Goal: Information Seeking & Learning: Learn about a topic

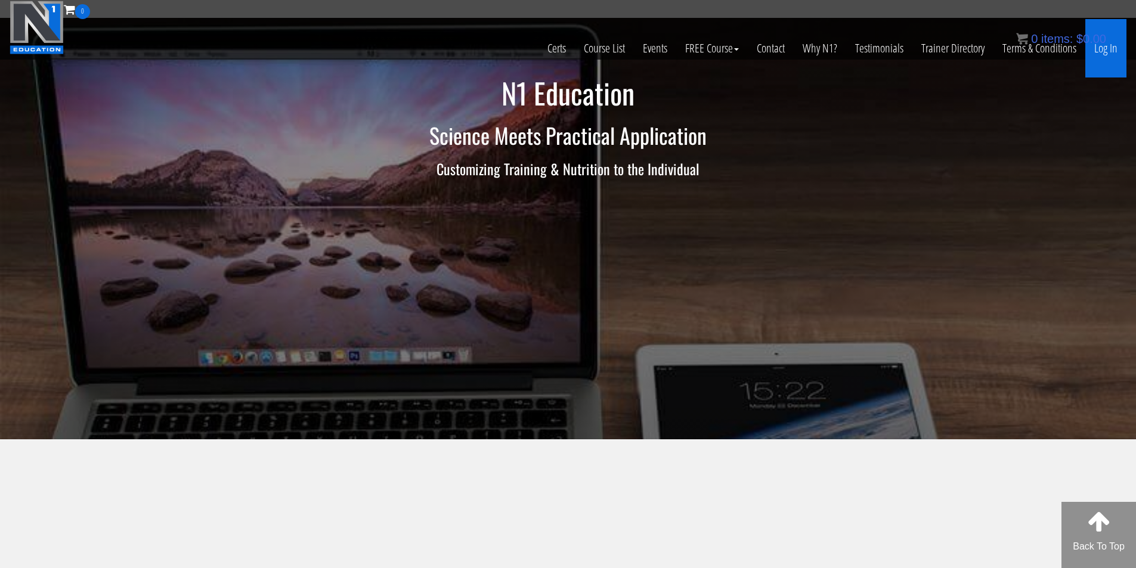
click at [1120, 51] on link "Log In" at bounding box center [1105, 48] width 41 height 58
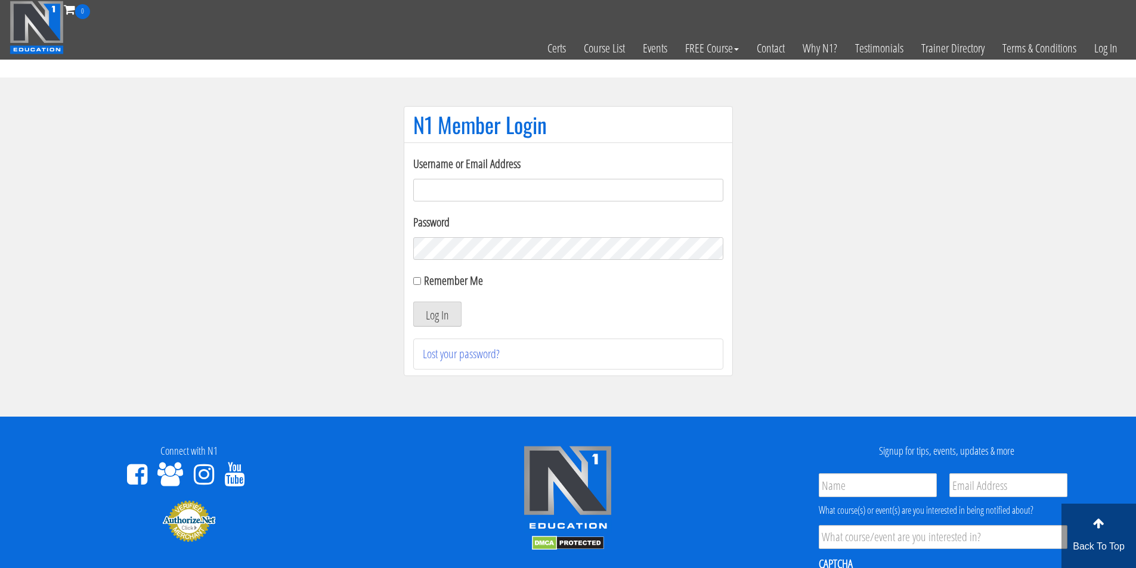
click at [479, 186] on input "Username or Email Address" at bounding box center [568, 190] width 310 height 23
type input "fmancin"
click at [434, 311] on button "Log In" at bounding box center [437, 314] width 48 height 25
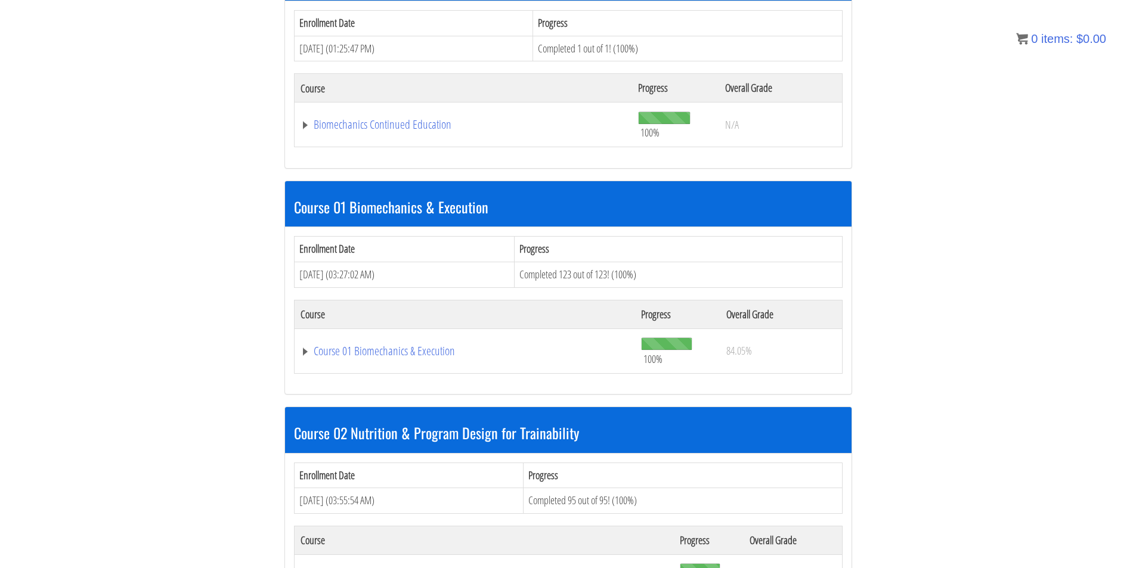
scroll to position [298, 0]
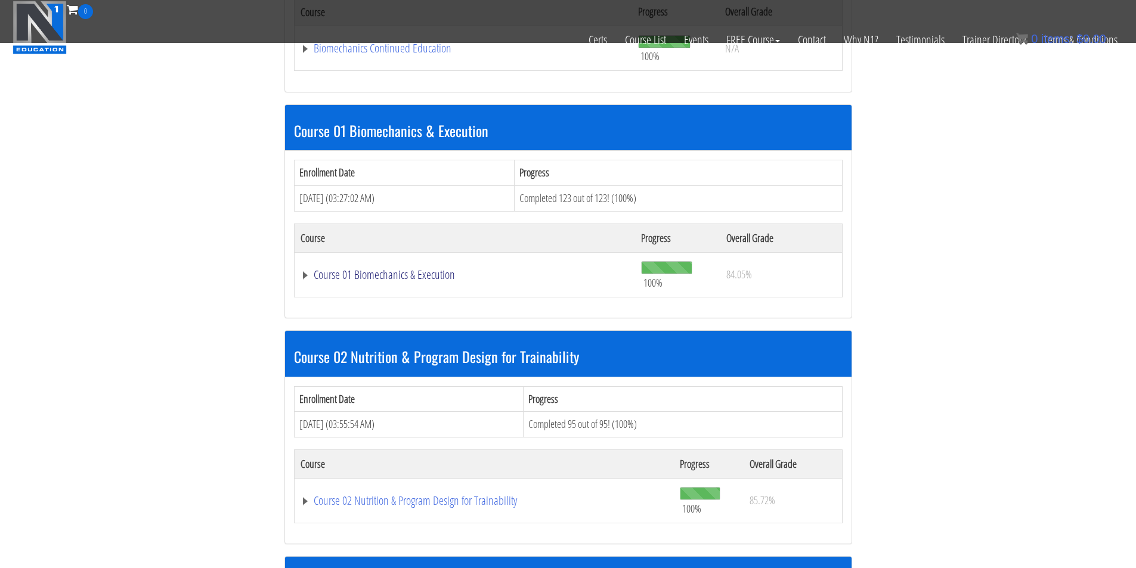
click at [426, 276] on link "Course 01 Biomechanics & Execution" at bounding box center [465, 275] width 329 height 12
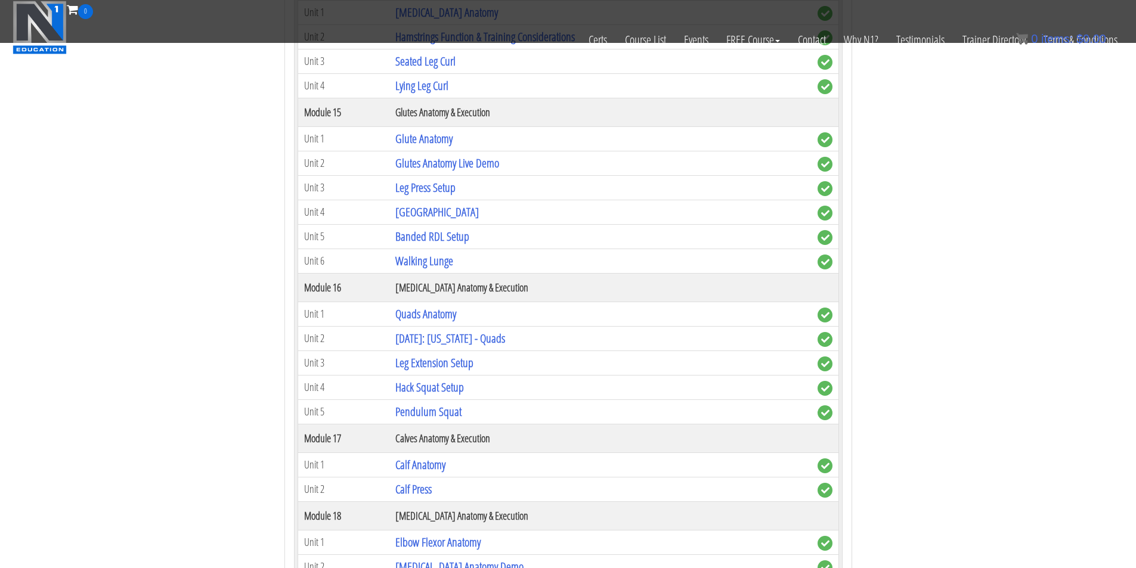
scroll to position [3280, 0]
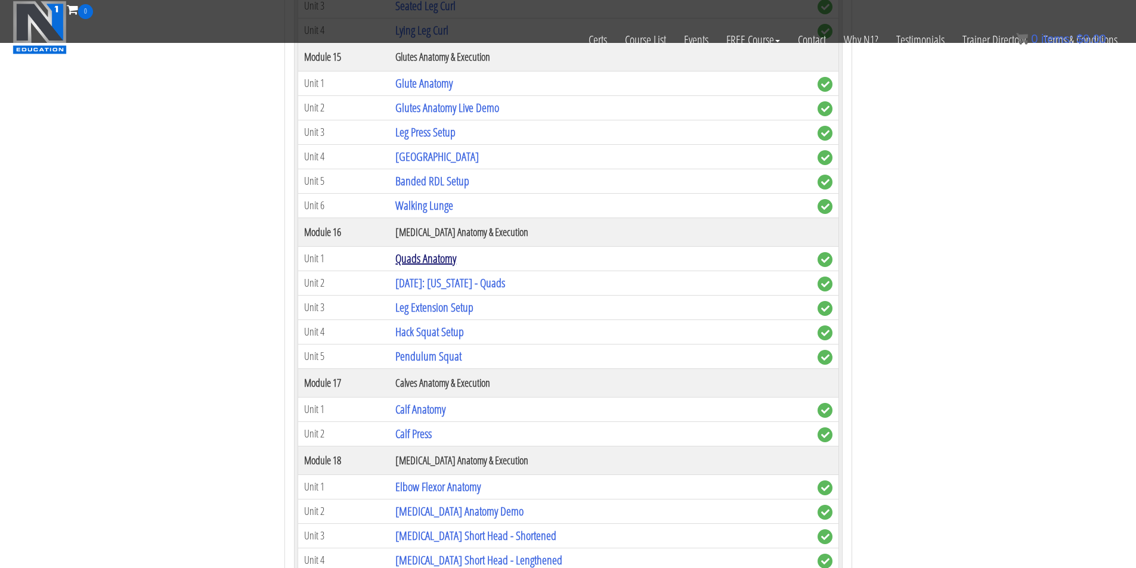
click at [432, 261] on link "Quads Anatomy" at bounding box center [425, 258] width 61 height 16
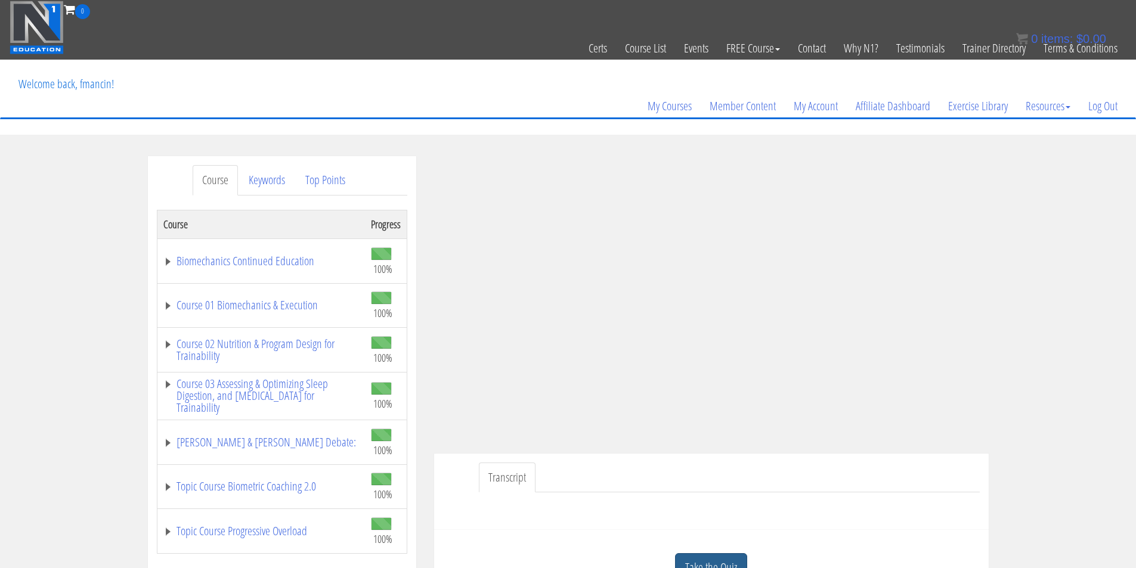
click at [707, 563] on link "Take the Quiz" at bounding box center [711, 567] width 72 height 29
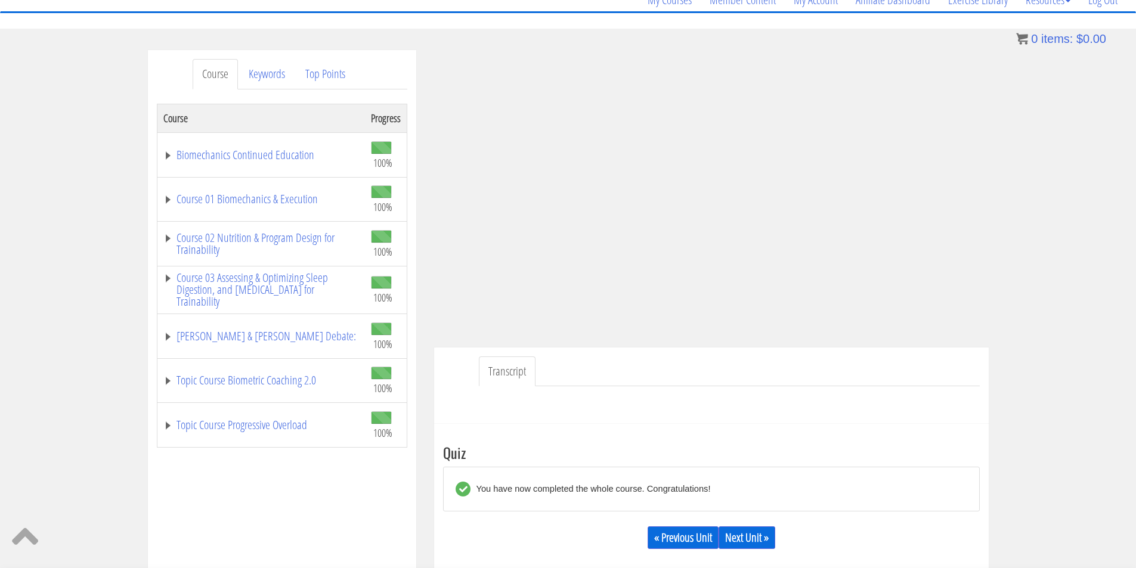
scroll to position [199, 0]
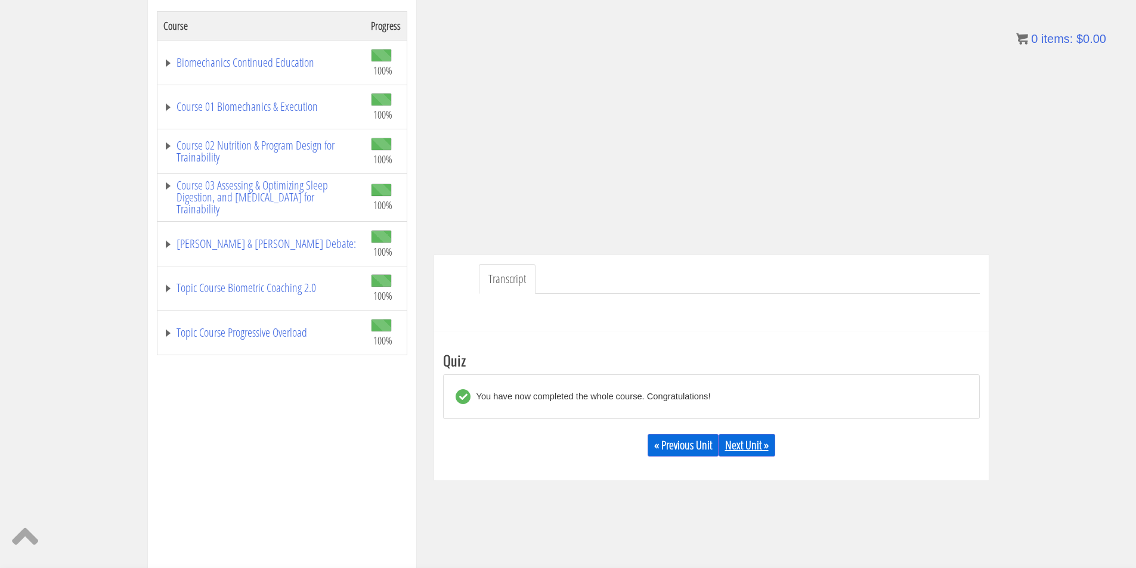
click at [741, 451] on link "Next Unit »" at bounding box center [747, 445] width 57 height 23
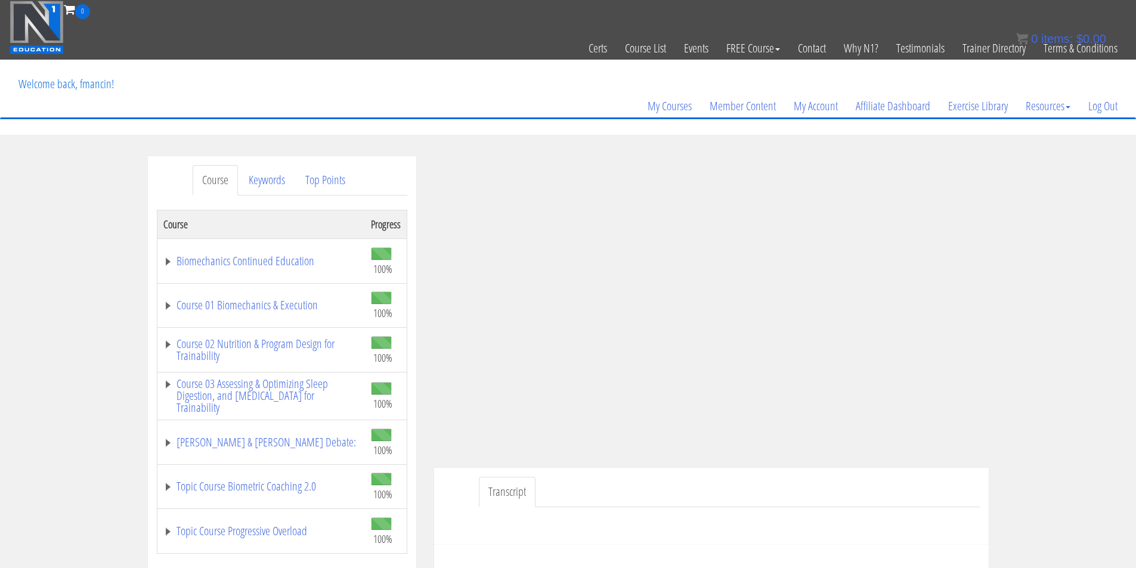
scroll to position [100, 0]
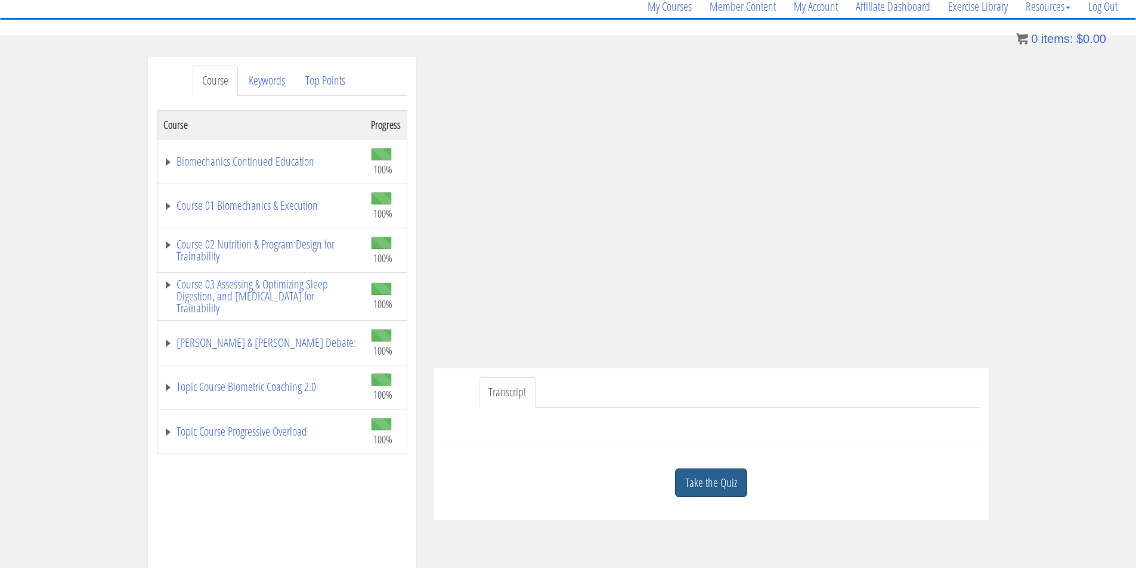
click at [732, 483] on link "Take the Quiz" at bounding box center [711, 483] width 72 height 29
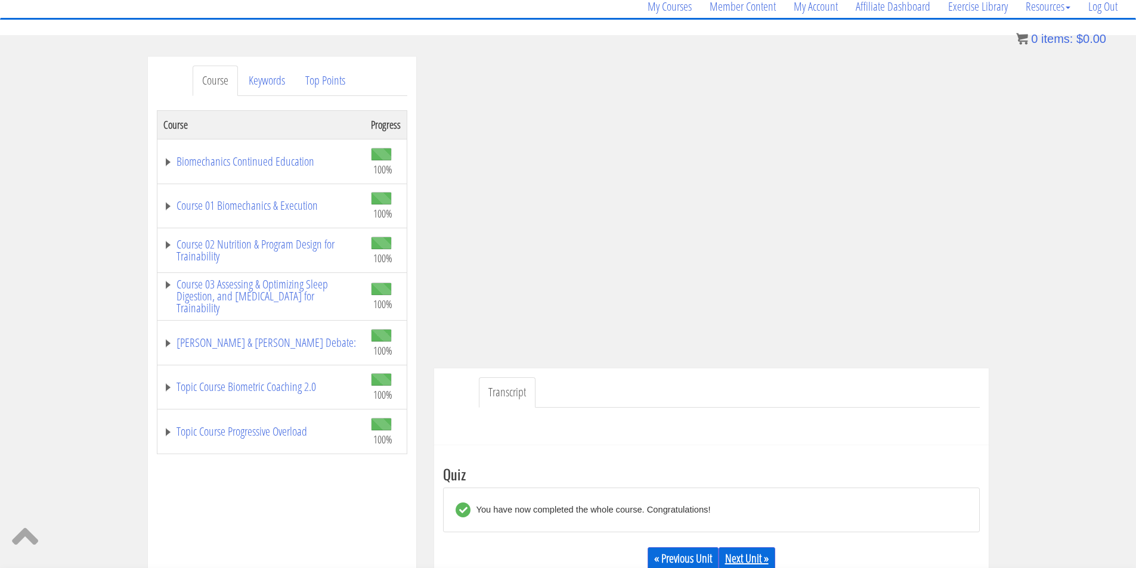
click at [753, 568] on link "Next Unit »" at bounding box center [747, 558] width 57 height 23
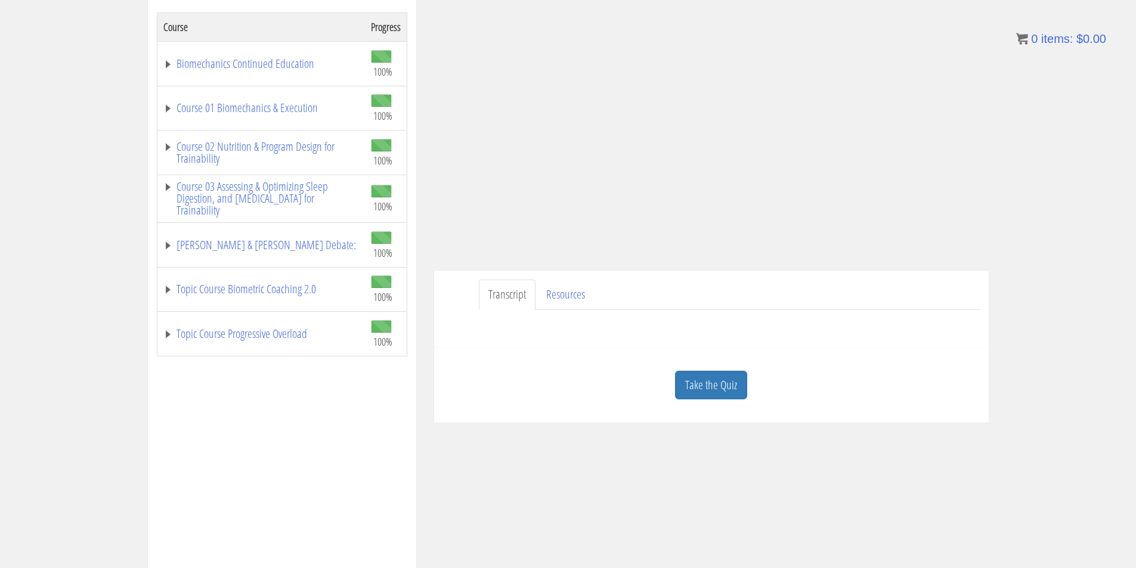
scroll to position [199, 0]
click at [739, 384] on link "Take the Quiz" at bounding box center [711, 384] width 72 height 29
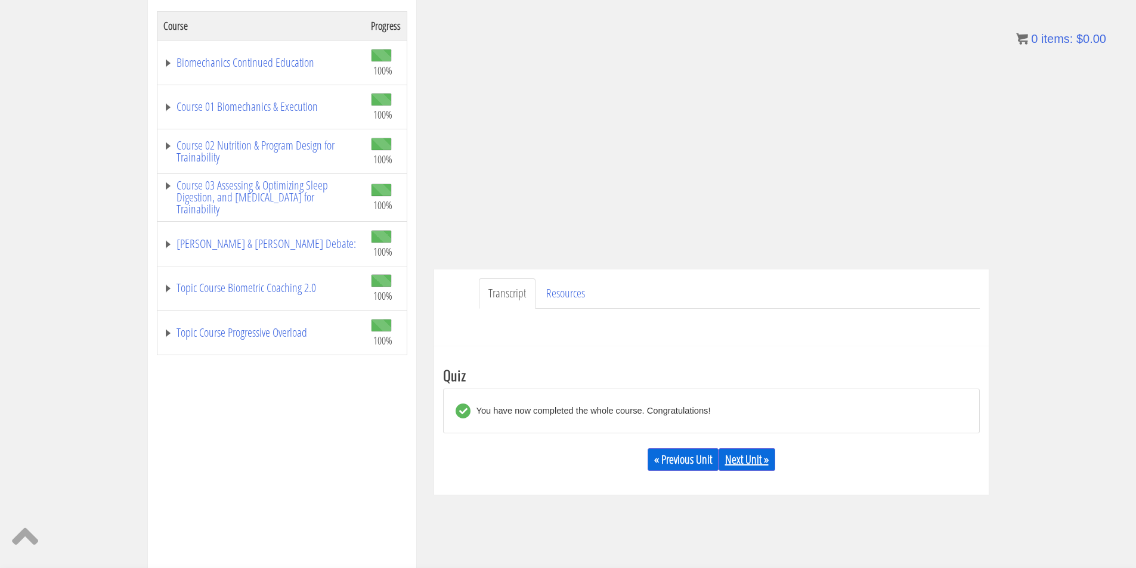
click at [737, 457] on link "Next Unit »" at bounding box center [747, 459] width 57 height 23
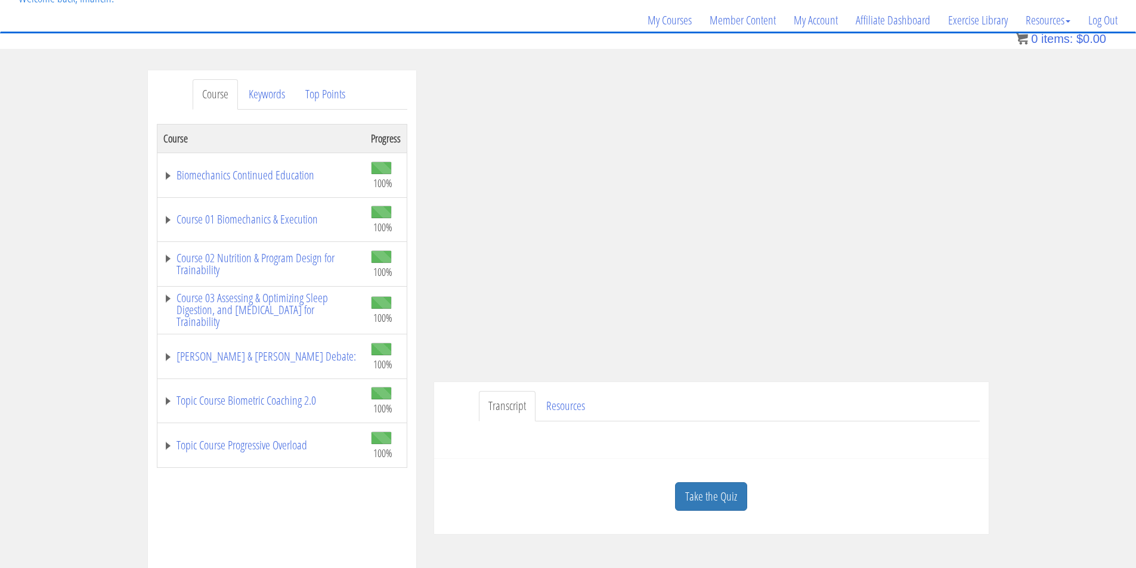
scroll to position [100, 0]
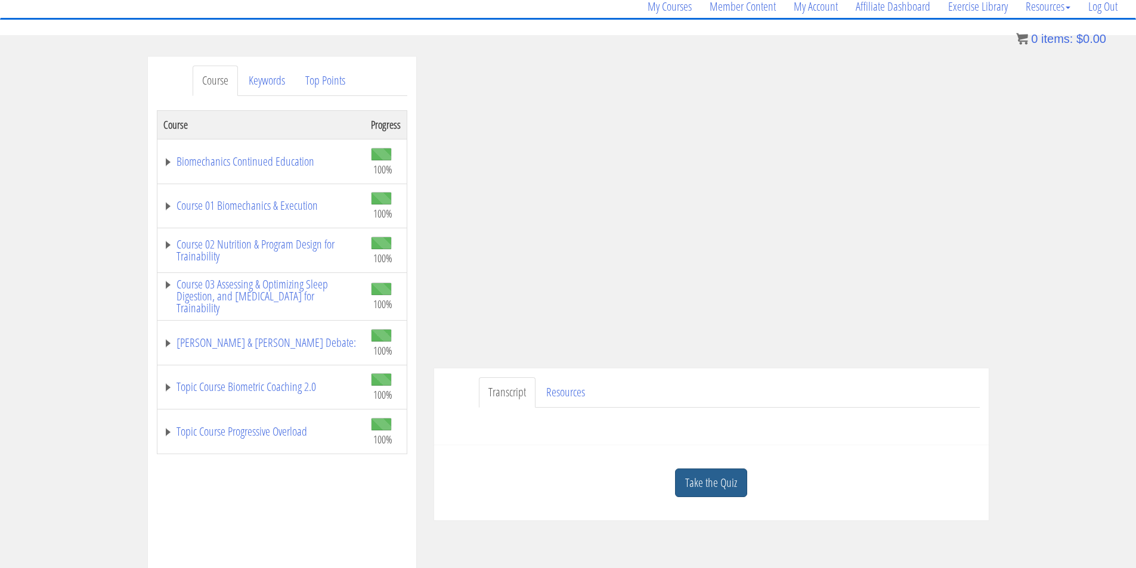
click at [733, 479] on link "Take the Quiz" at bounding box center [711, 483] width 72 height 29
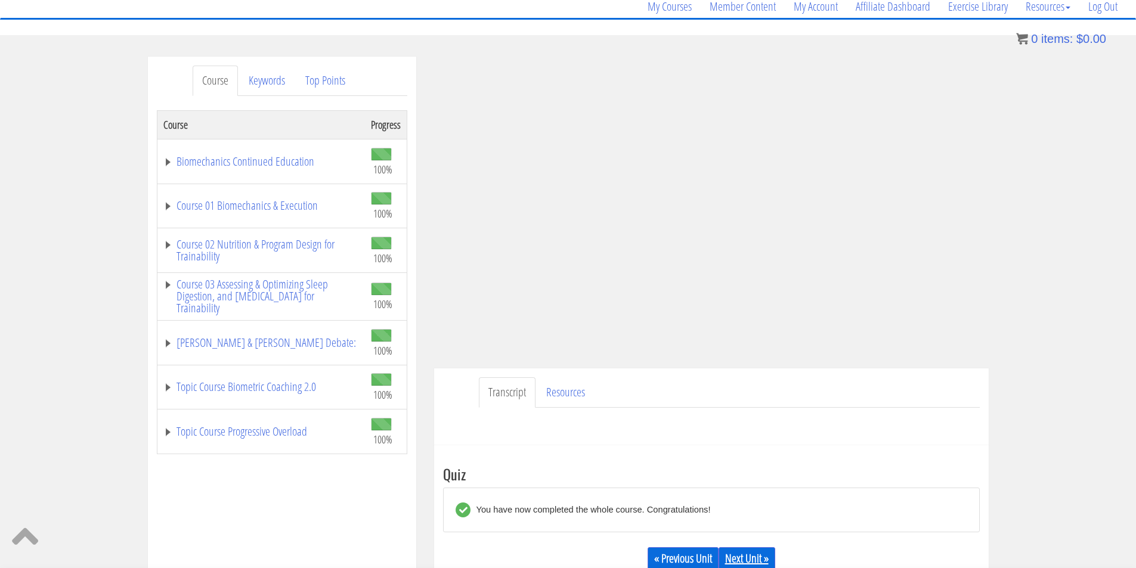
click at [744, 554] on link "Next Unit »" at bounding box center [747, 558] width 57 height 23
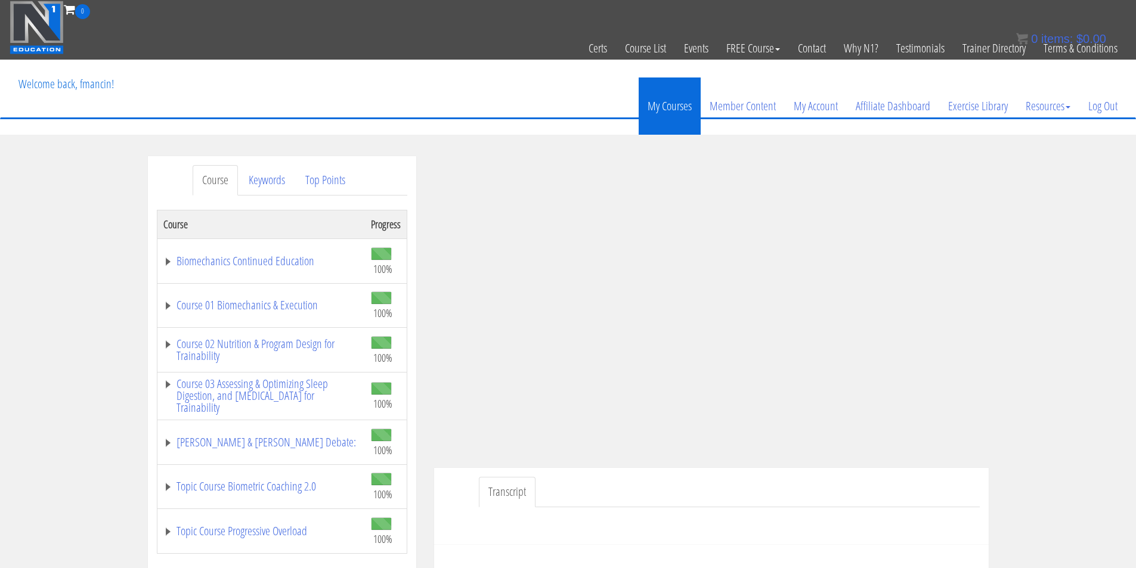
click at [667, 108] on link "My Courses" at bounding box center [670, 106] width 62 height 57
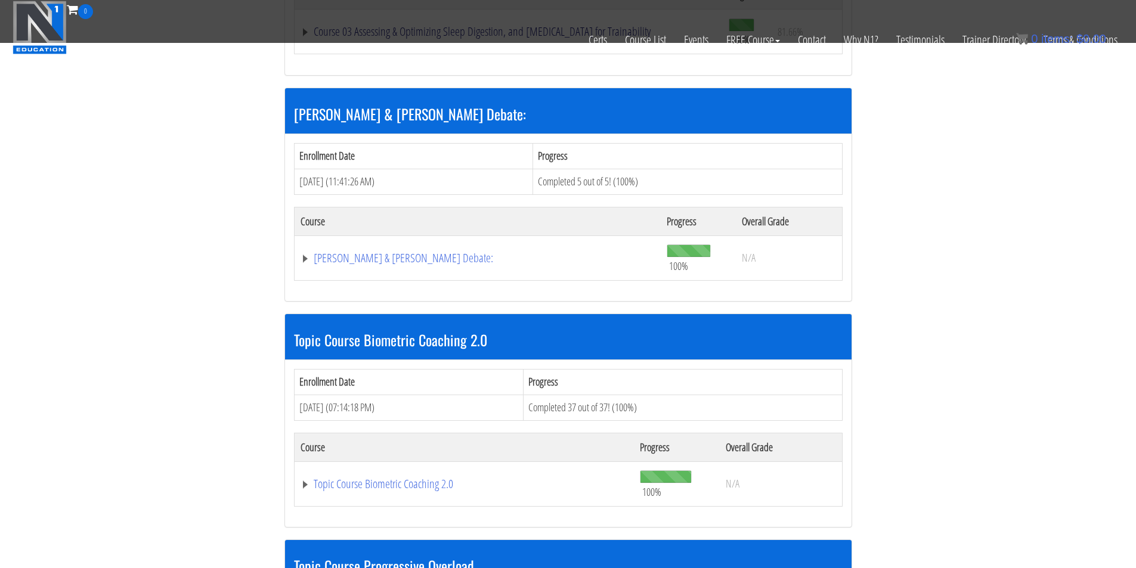
scroll to position [994, 0]
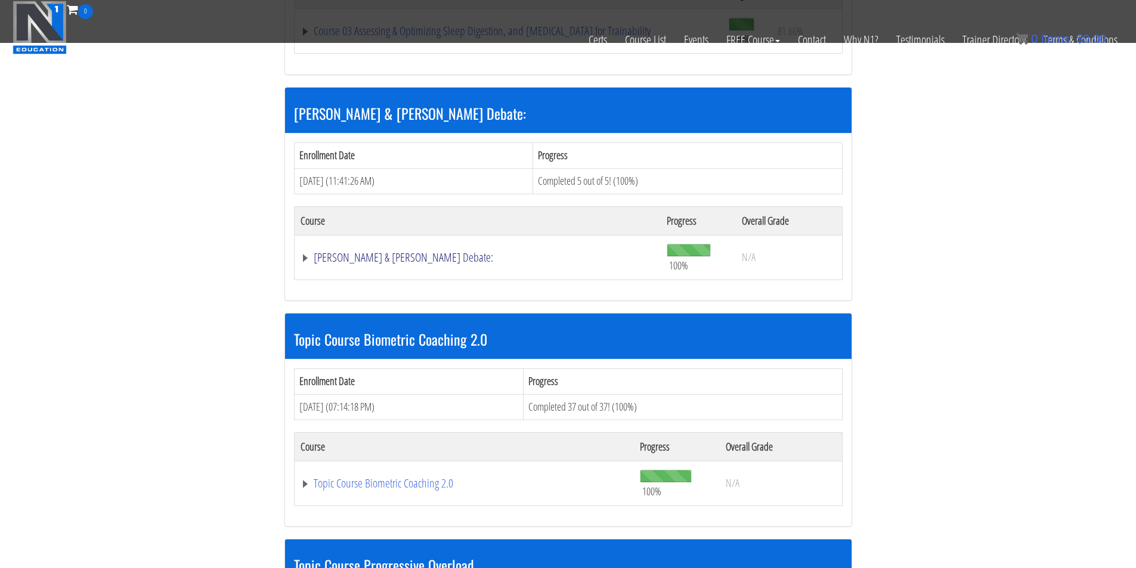
click at [451, 262] on link "[PERSON_NAME] & [PERSON_NAME] Debate:" at bounding box center [478, 258] width 355 height 12
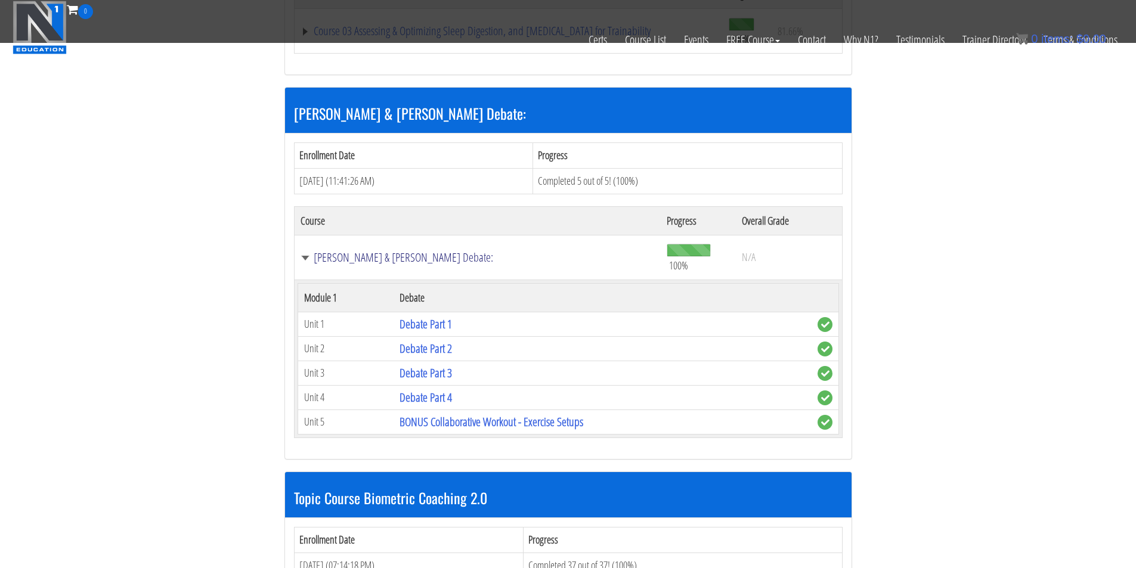
click at [323, 258] on link "Kassem Hanson & Pat Davidson Debate:" at bounding box center [478, 258] width 355 height 12
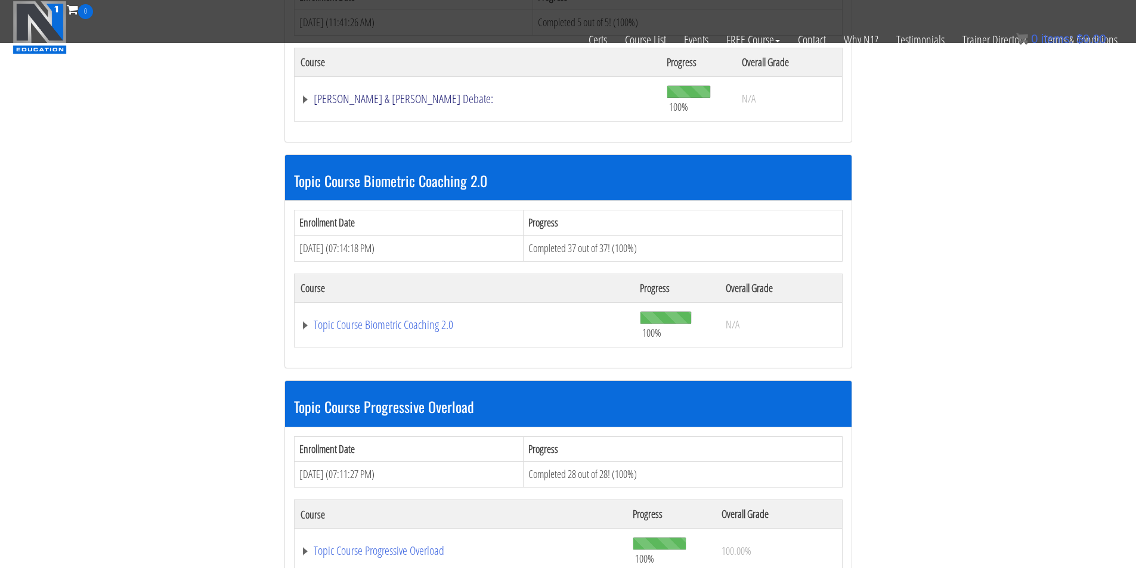
scroll to position [1292, 0]
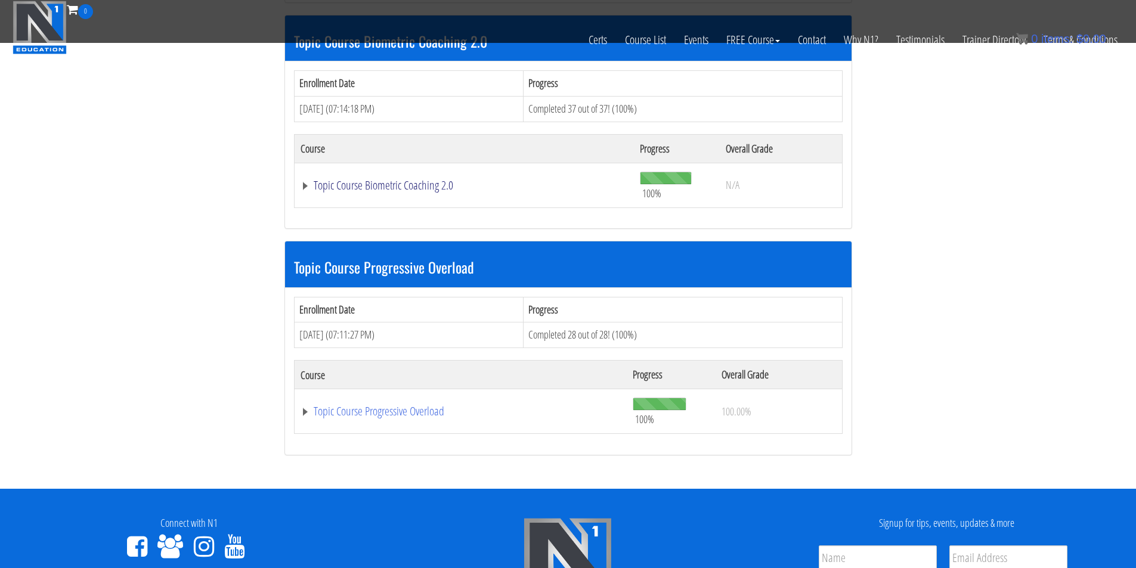
click at [401, 188] on link "Topic Course Biometric Coaching 2.0" at bounding box center [464, 185] width 327 height 12
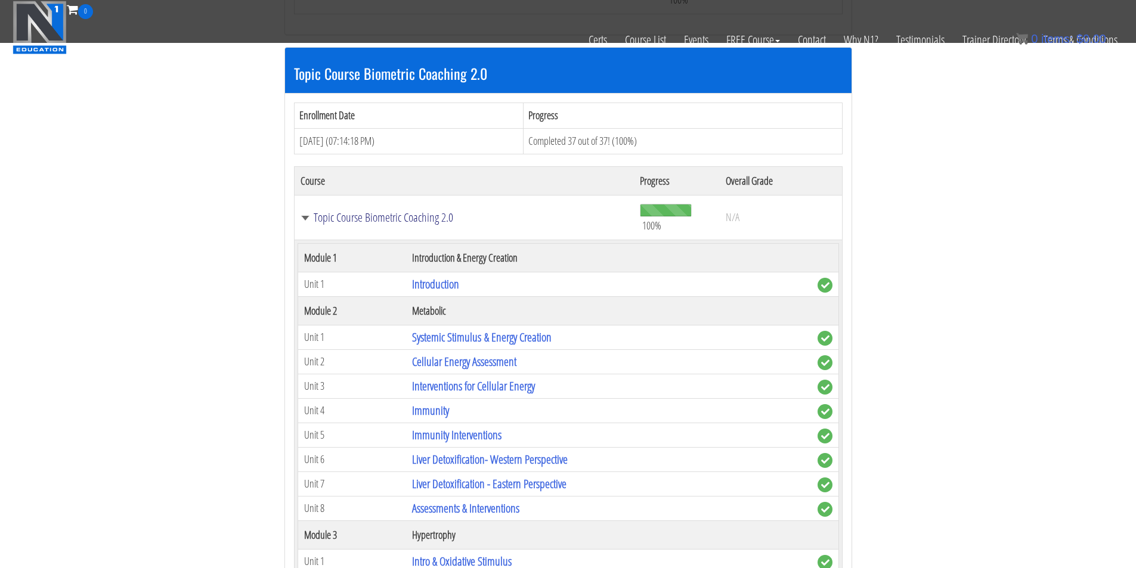
scroll to position [1093, 0]
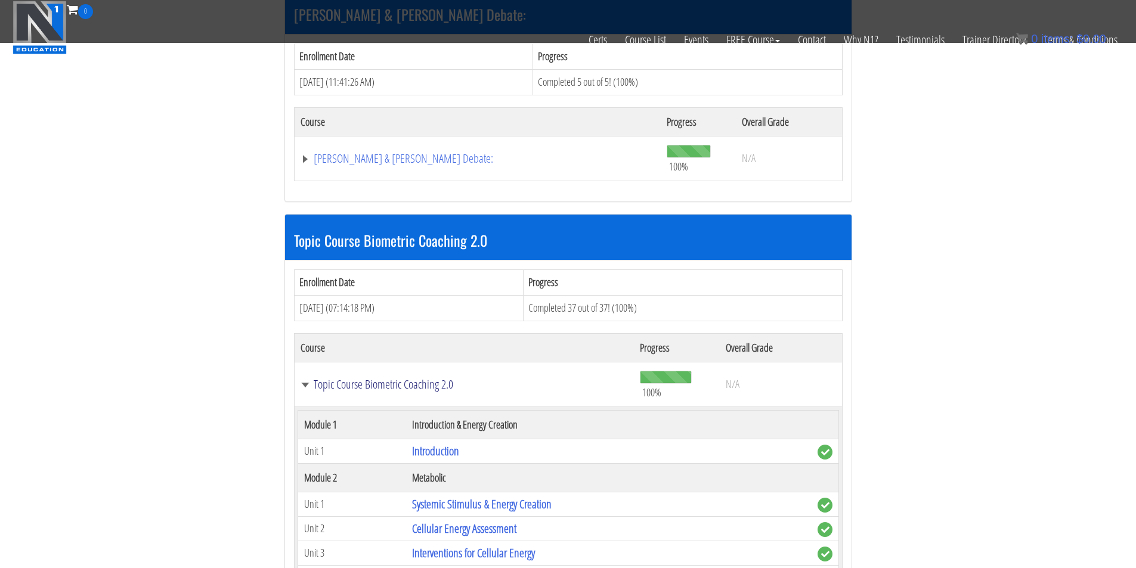
click at [308, 386] on link "Topic Course Biometric Coaching 2.0" at bounding box center [464, 385] width 327 height 12
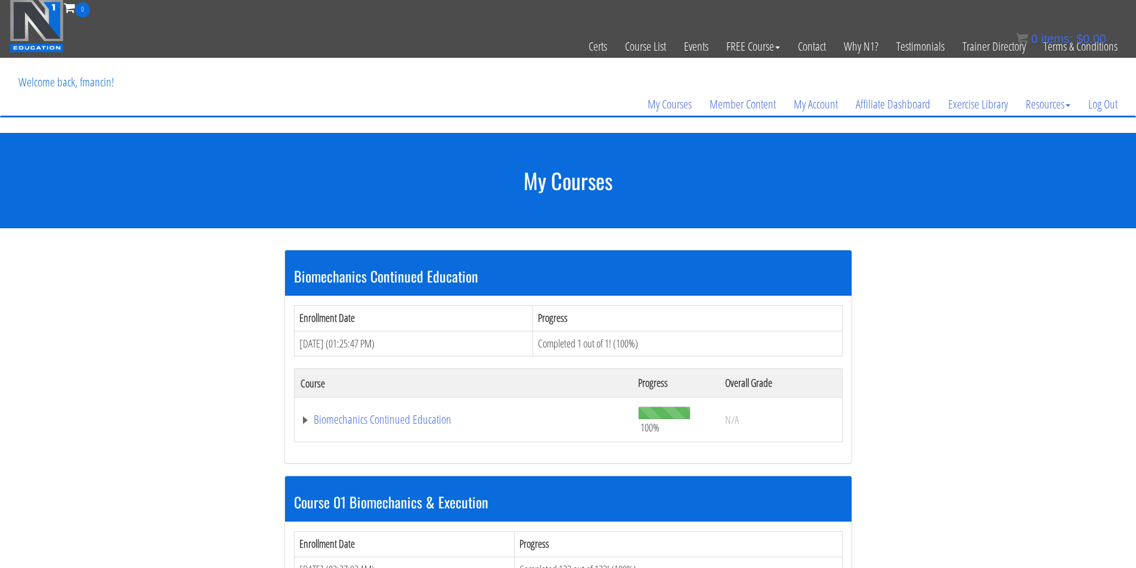
scroll to position [0, 0]
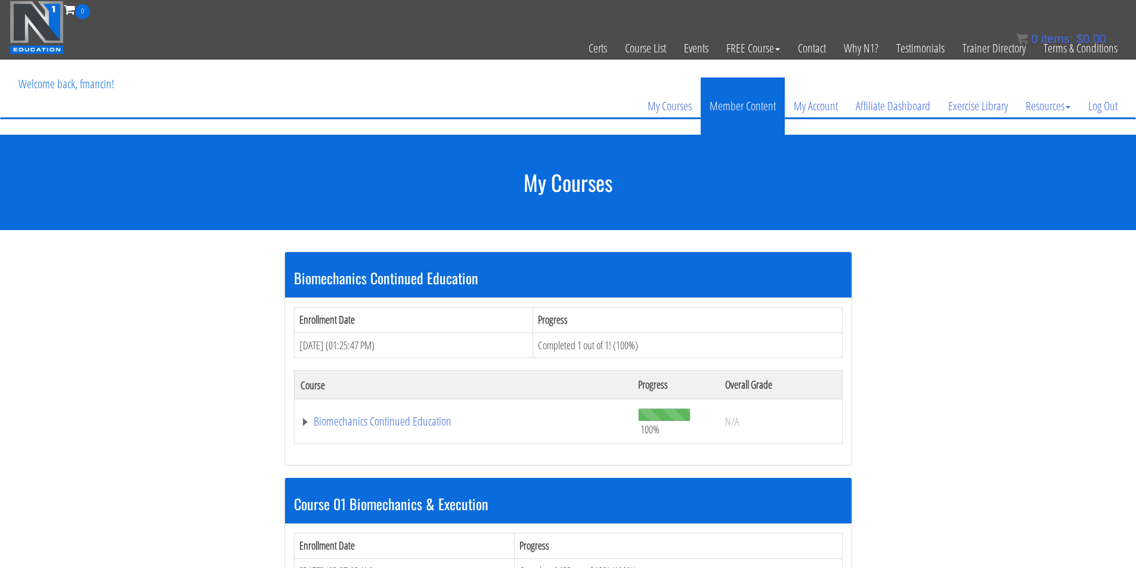
click at [758, 109] on link "Member Content" at bounding box center [743, 106] width 84 height 57
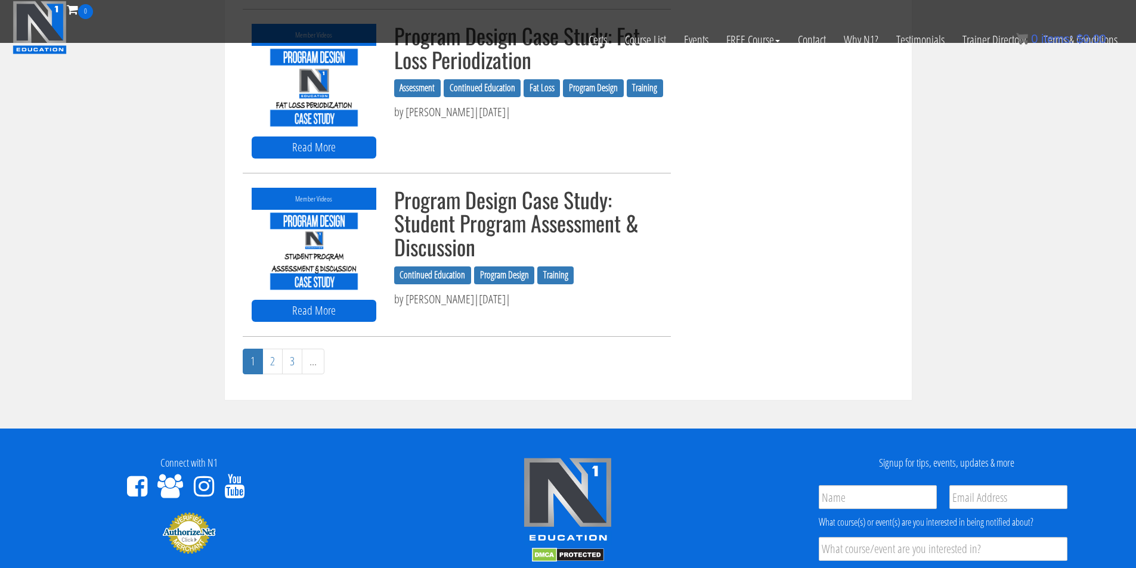
scroll to position [1292, 0]
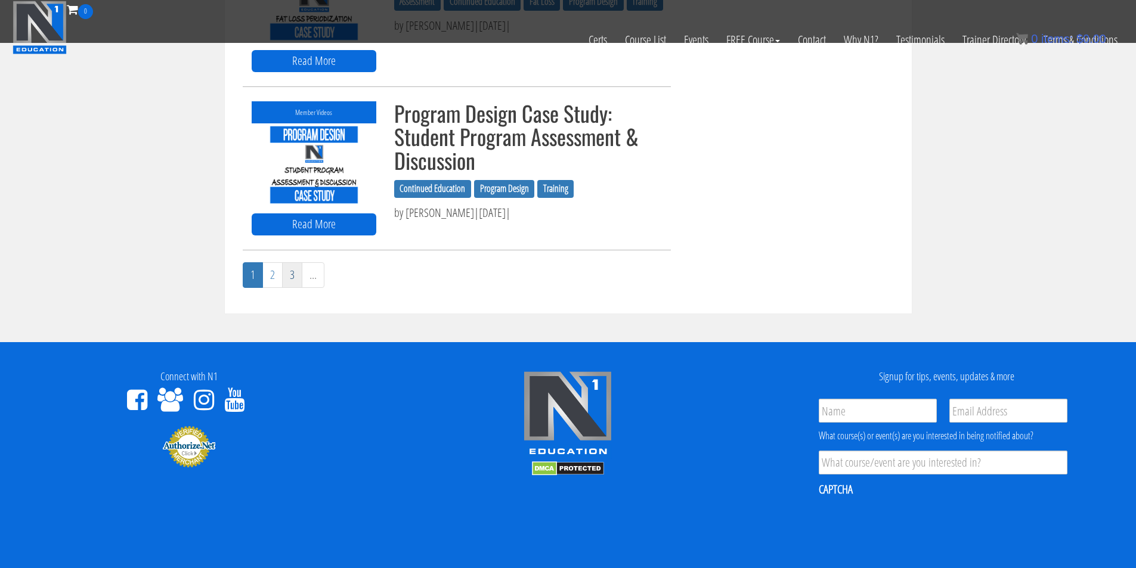
click at [290, 279] on link "3" at bounding box center [292, 275] width 20 height 26
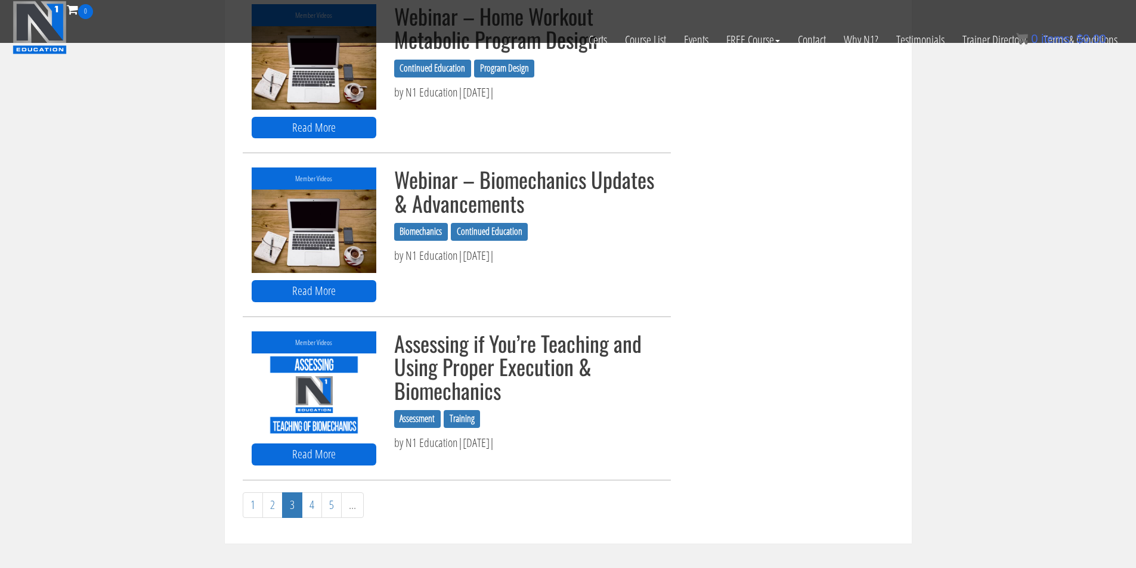
scroll to position [1093, 0]
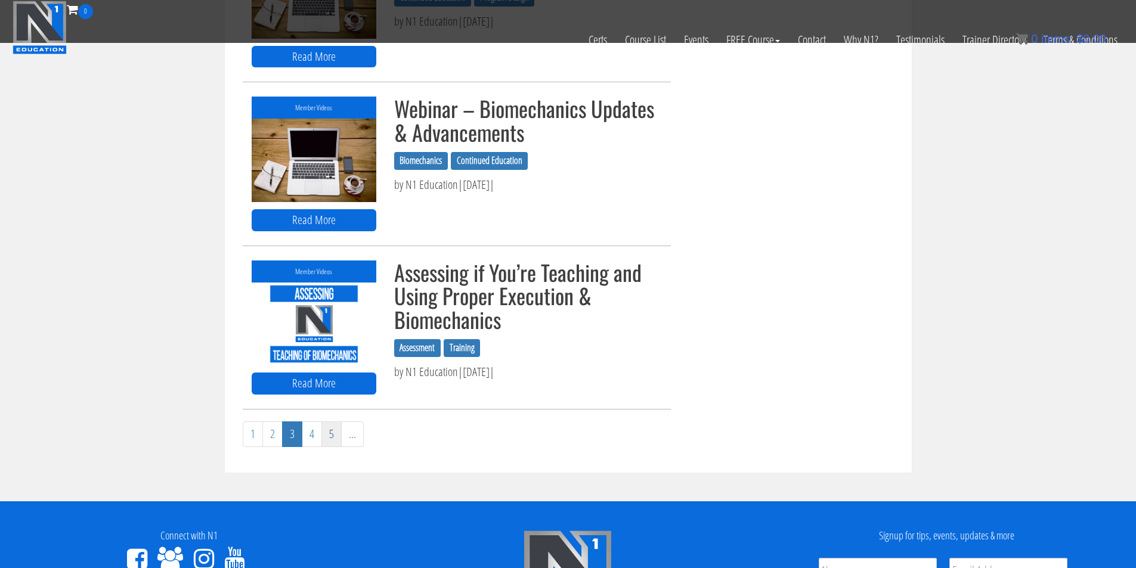
click at [332, 438] on link "5" at bounding box center [331, 435] width 20 height 26
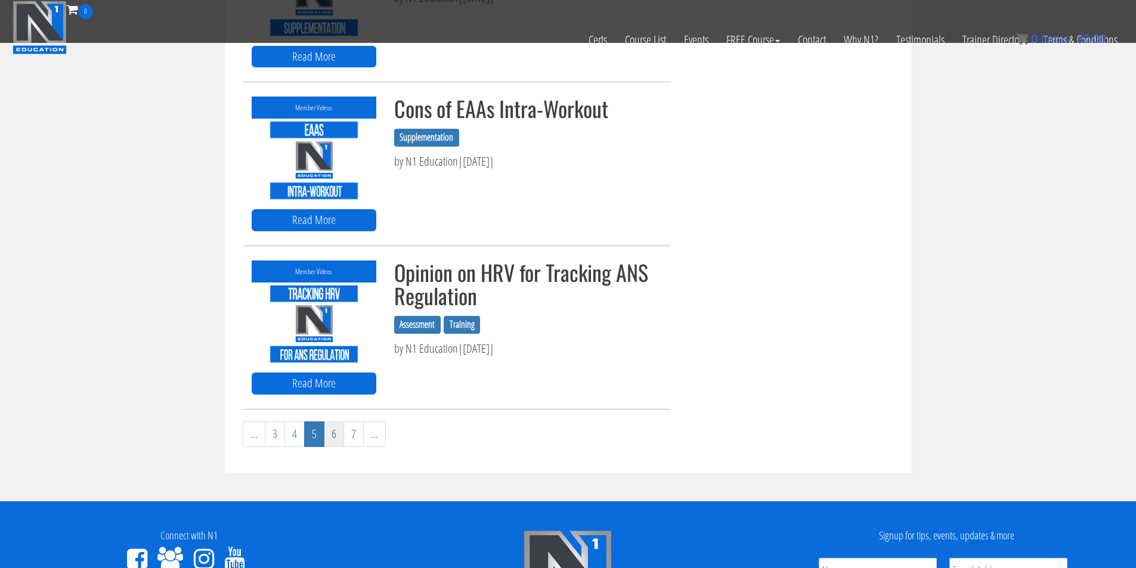
click at [338, 445] on link "6" at bounding box center [334, 435] width 20 height 26
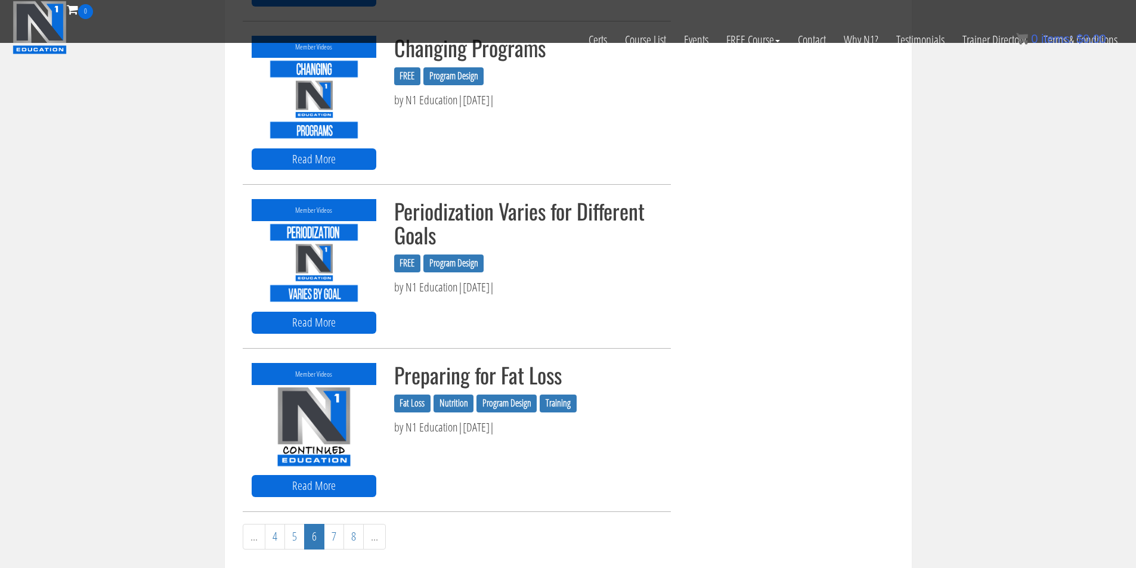
scroll to position [994, 0]
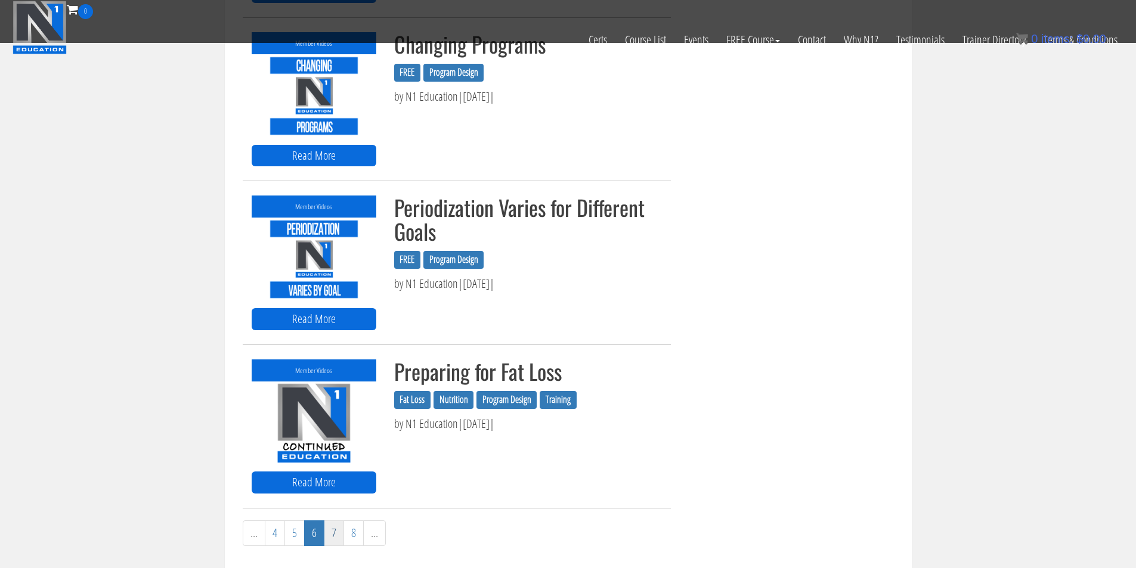
click at [334, 539] on link "7" at bounding box center [334, 534] width 20 height 26
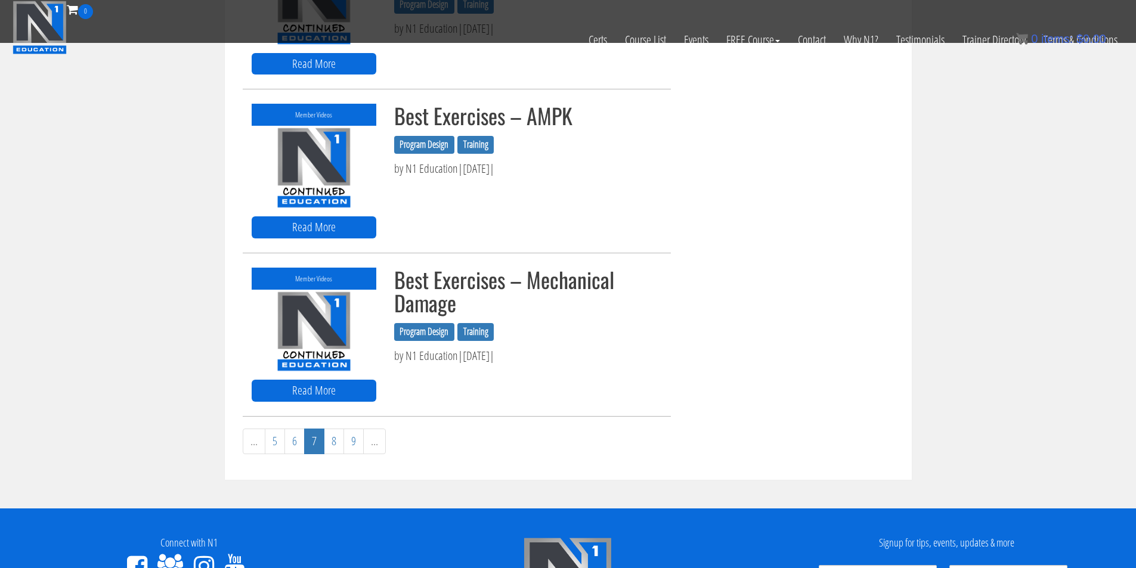
scroll to position [1093, 0]
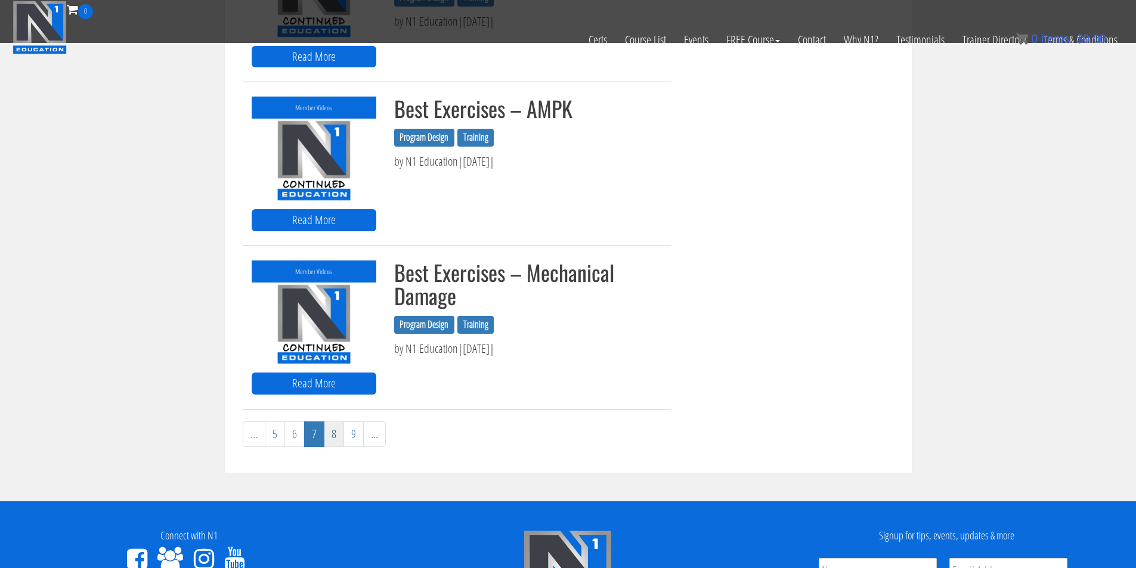
click at [335, 436] on link "8" at bounding box center [334, 435] width 20 height 26
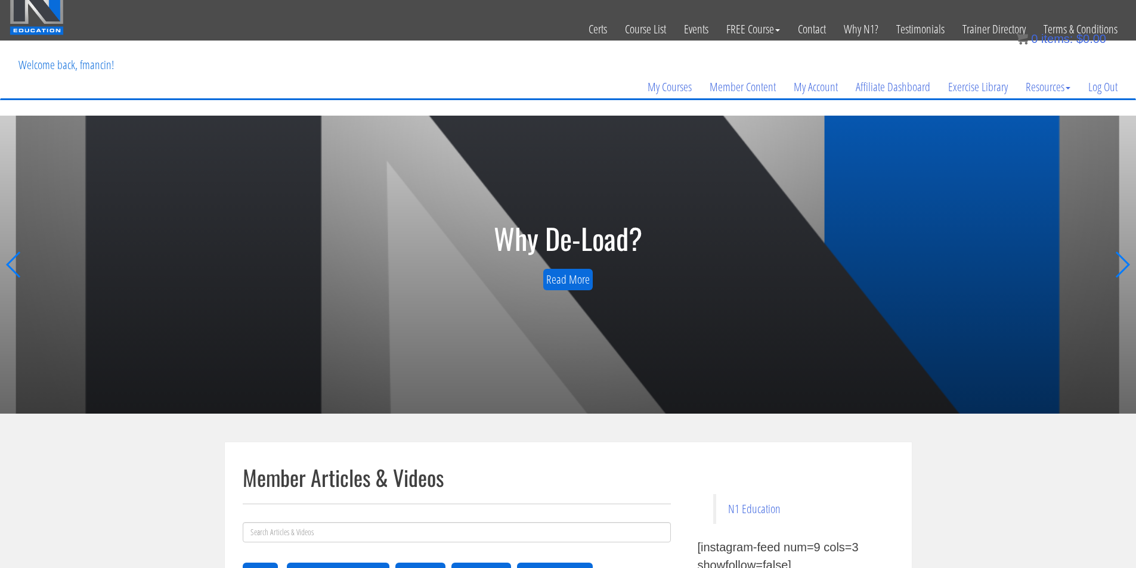
scroll to position [0, 0]
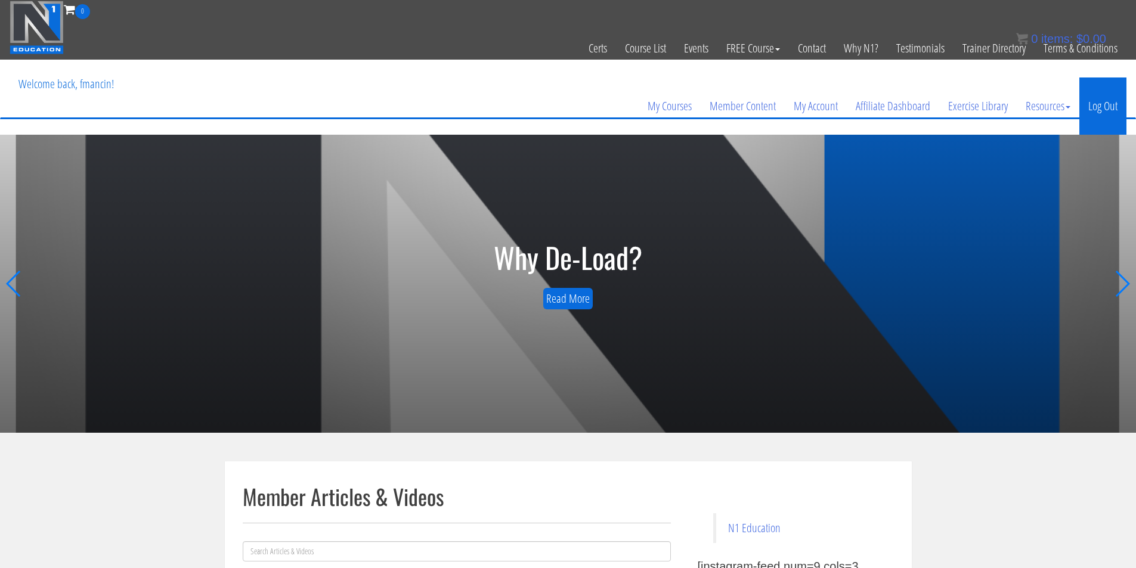
click at [1092, 109] on link "Log Out" at bounding box center [1102, 106] width 47 height 57
